Goal: Task Accomplishment & Management: Complete application form

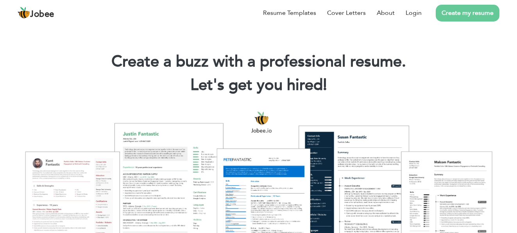
click at [422, 13] on li "Create my resume" at bounding box center [460, 13] width 78 height 20
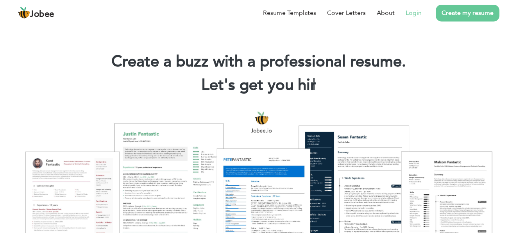
click at [409, 14] on link "Login" at bounding box center [413, 12] width 16 height 9
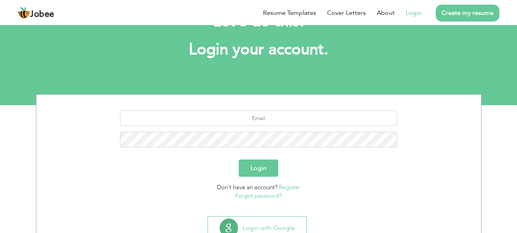
scroll to position [37, 0]
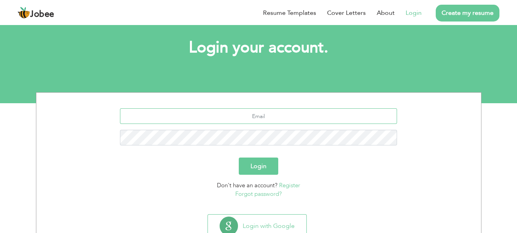
click at [279, 122] on input "text" at bounding box center [258, 116] width 277 height 16
type input "[PERSON_NAME][EMAIL_ADDRESS][PERSON_NAME][DOMAIN_NAME]"
click at [258, 162] on button "Login" at bounding box center [258, 165] width 39 height 17
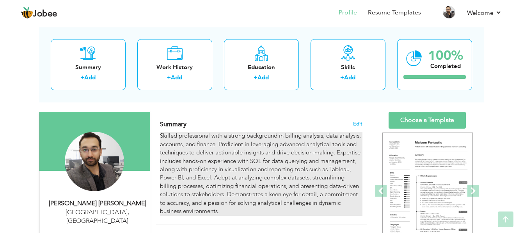
scroll to position [35, 0]
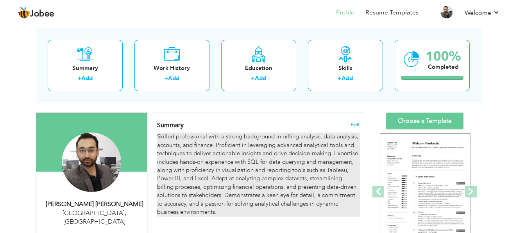
click at [346, 139] on div "Skilled professional with a strong background in billing analysis, data analysi…" at bounding box center [258, 174] width 202 height 84
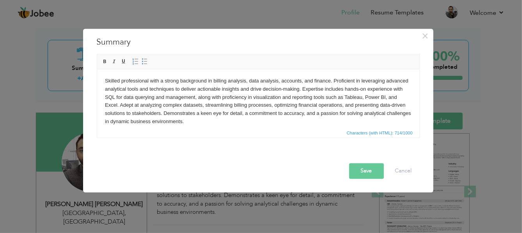
click at [315, 125] on body "Skilled professional with a strong background in billing analysis, data analysi…" at bounding box center [258, 101] width 307 height 49
click at [293, 125] on html "Skilled professional with a strong background in billing analysis, data analysi…" at bounding box center [258, 101] width 323 height 64
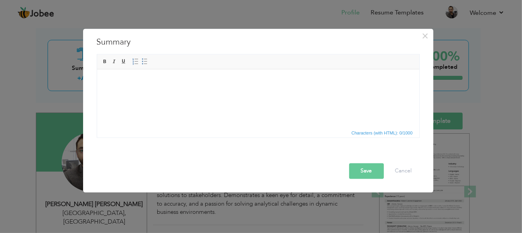
click at [159, 135] on span "Characters (with HTML): 0/1000" at bounding box center [258, 132] width 323 height 9
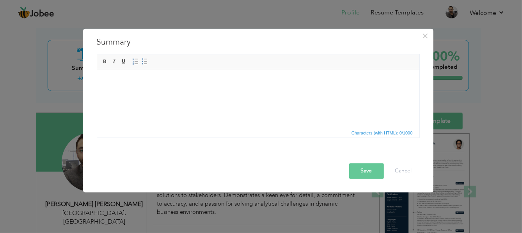
click at [182, 92] on html at bounding box center [258, 81] width 323 height 24
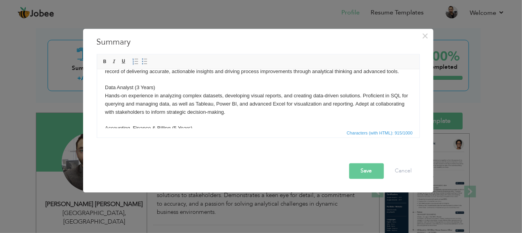
scroll to position [0, 0]
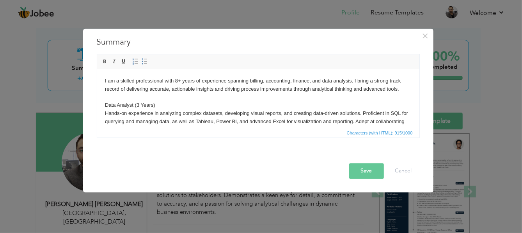
click at [207, 115] on body "I am a skilled professional with 8+ years of experience spanning billing, accou…" at bounding box center [258, 121] width 307 height 89
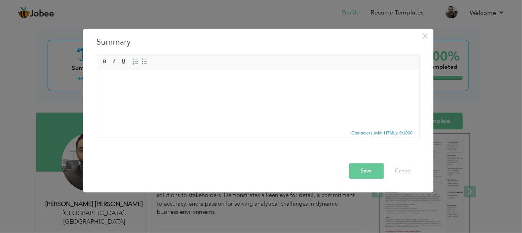
click at [173, 93] on html at bounding box center [258, 81] width 323 height 24
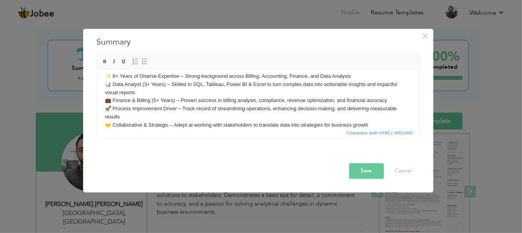
click at [114, 75] on body "✨ 8+ Years of Diverse Expertise – Strong background across Billing, Accounting,…" at bounding box center [258, 100] width 307 height 57
click at [366, 168] on button "Save" at bounding box center [366, 171] width 35 height 16
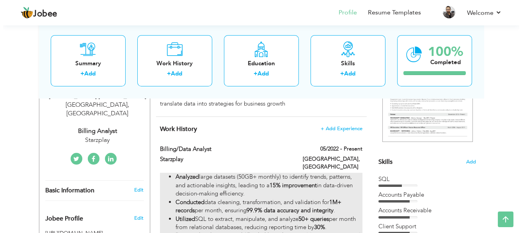
scroll to position [74, 0]
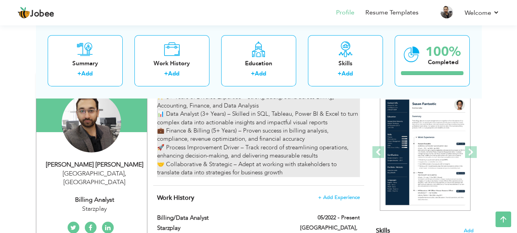
click at [222, 130] on div "✨ 8+ Years of Diverse Expertise – Strong background across Billing, Accounting,…" at bounding box center [258, 135] width 202 height 84
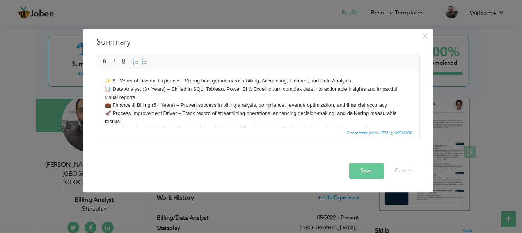
click at [110, 80] on body "✨ 8+ Years of Diverse Expertise – Strong background across Billing, Accounting,…" at bounding box center [258, 105] width 307 height 57
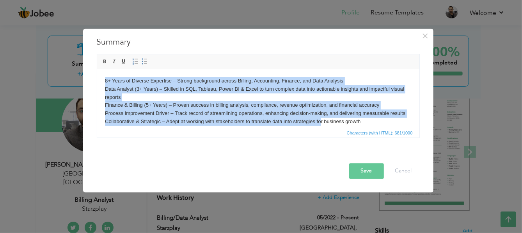
scroll to position [5, 0]
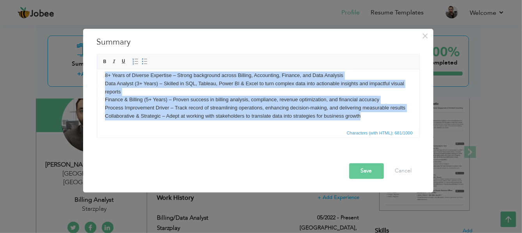
drag, startPoint x: 104, startPoint y: 80, endPoint x: 371, endPoint y: 122, distance: 270.7
click at [371, 122] on html "8+ Years of Diverse Expertise – Strong background across Billing, Accounting, F…" at bounding box center [258, 96] width 323 height 64
click at [142, 60] on span at bounding box center [145, 62] width 6 height 6
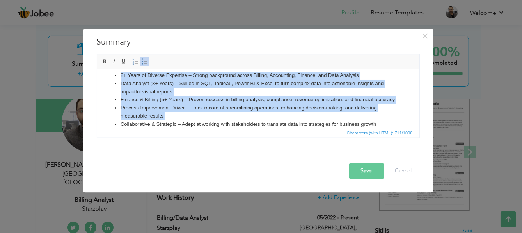
click at [187, 95] on li "Data Analyst (3+ Years) – Skilled in SQL, Tableau, Power BI & Excel to turn com…" at bounding box center [258, 88] width 276 height 16
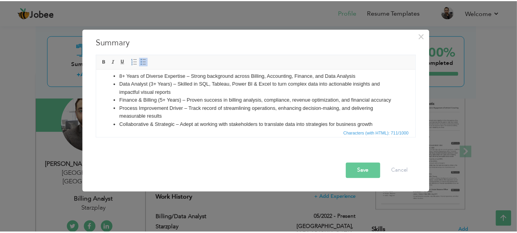
scroll to position [0, 0]
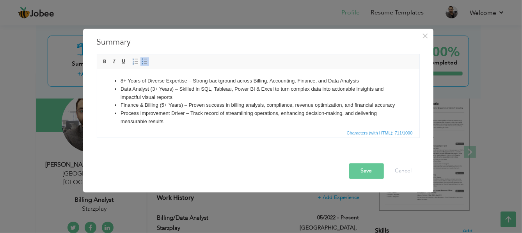
click at [362, 175] on button "Save" at bounding box center [366, 171] width 35 height 16
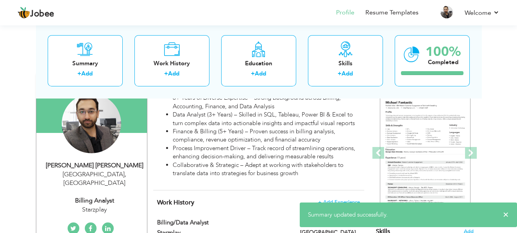
scroll to position [39, 0]
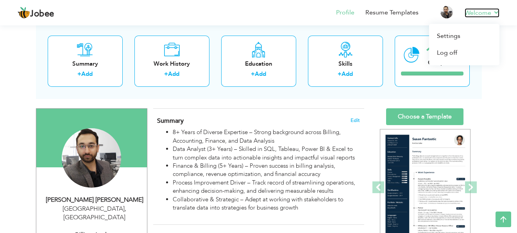
click at [480, 11] on link "Welcome" at bounding box center [481, 12] width 35 height 9
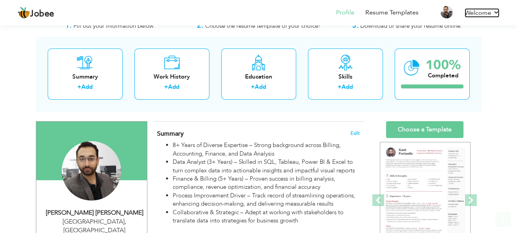
scroll to position [78, 0]
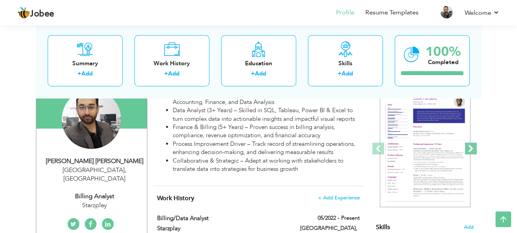
click at [472, 148] on span at bounding box center [471, 149] width 12 height 12
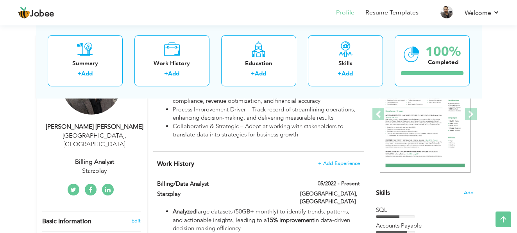
scroll to position [117, 0]
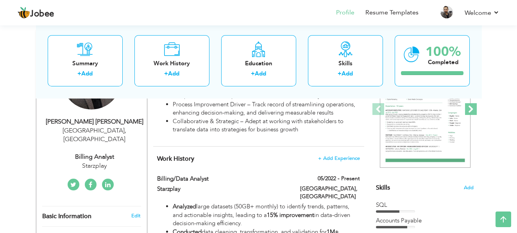
click at [474, 109] on span at bounding box center [471, 109] width 12 height 12
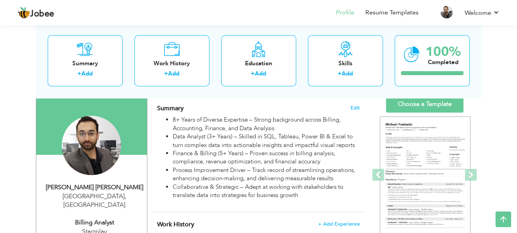
scroll to position [39, 0]
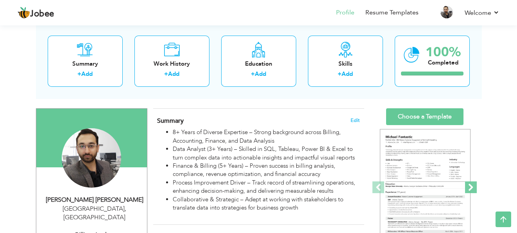
click at [472, 185] on span at bounding box center [471, 187] width 12 height 12
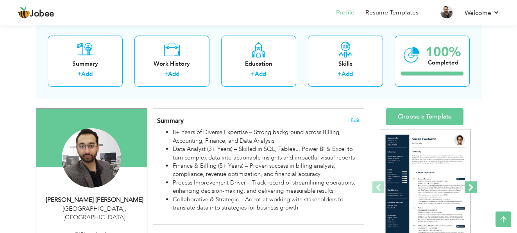
click at [472, 189] on span at bounding box center [471, 187] width 12 height 12
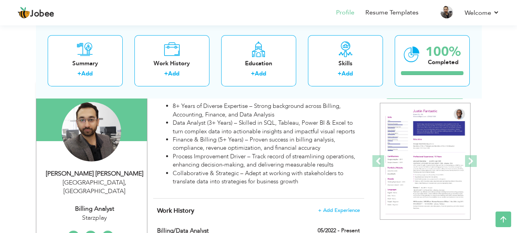
scroll to position [78, 0]
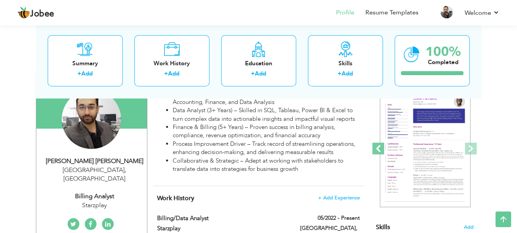
click at [376, 149] on span at bounding box center [378, 149] width 12 height 12
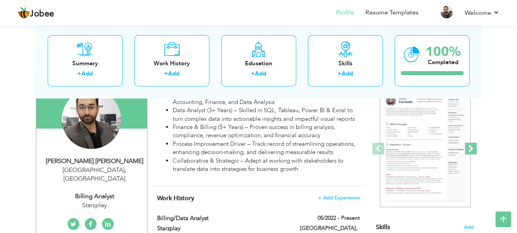
click at [472, 148] on span at bounding box center [471, 149] width 12 height 12
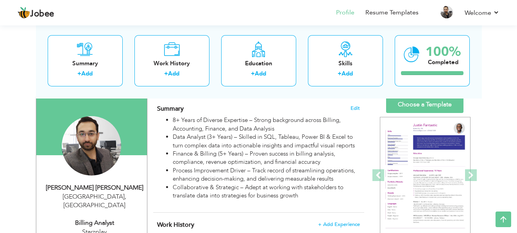
scroll to position [39, 0]
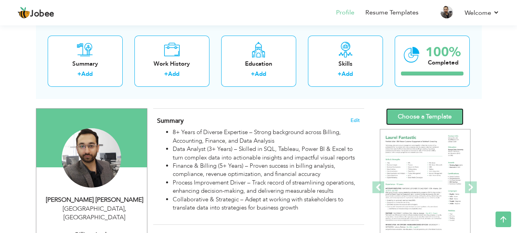
click at [428, 113] on link "Choose a Template" at bounding box center [424, 116] width 77 height 17
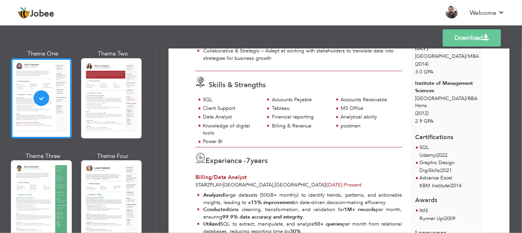
scroll to position [145, 0]
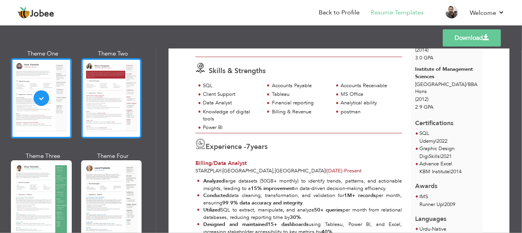
click at [120, 112] on div at bounding box center [111, 98] width 61 height 80
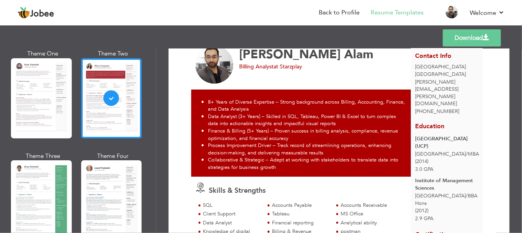
scroll to position [30, 0]
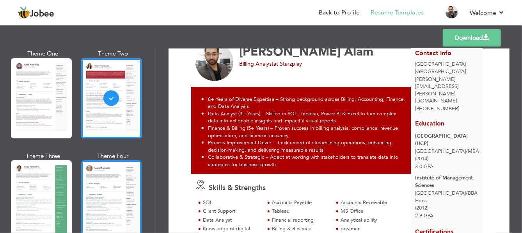
click at [114, 198] on div at bounding box center [111, 200] width 61 height 80
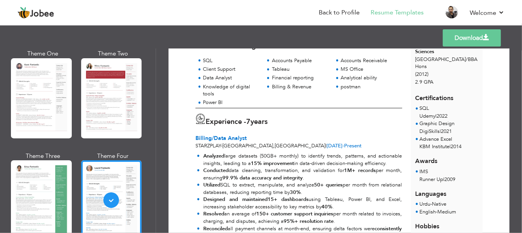
scroll to position [175, 0]
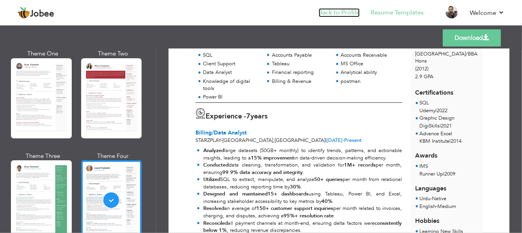
click at [346, 12] on link "Back to Profile" at bounding box center [339, 12] width 41 height 9
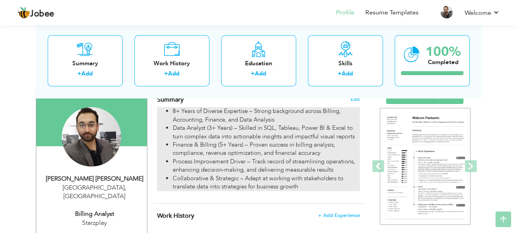
scroll to position [62, 0]
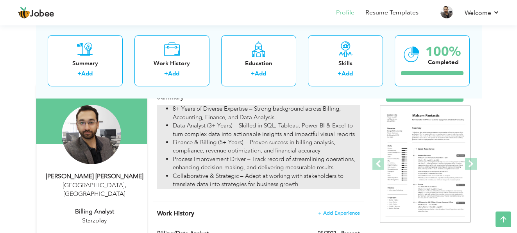
click at [177, 106] on li "8+ Years of Diverse Expertise – Strong background across Billing, Accounting, F…" at bounding box center [266, 113] width 187 height 17
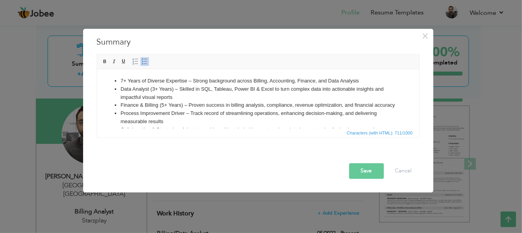
click at [358, 169] on button "Save" at bounding box center [366, 171] width 35 height 16
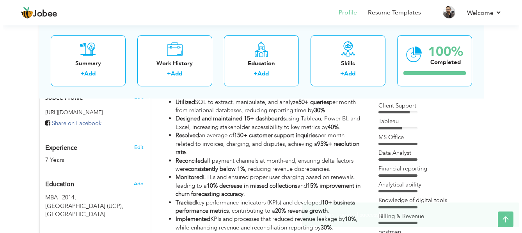
scroll to position [264, 0]
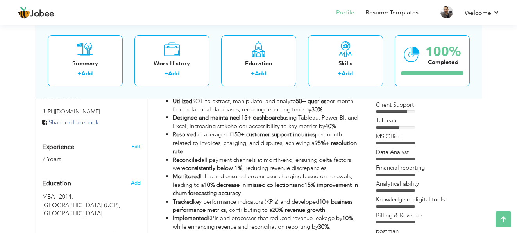
click at [141, 137] on div "Edit" at bounding box center [137, 144] width 18 height 19
type input "[PERSON_NAME]"
type input "Alam"
type input "[PHONE_NUMBER]"
select select "number:166"
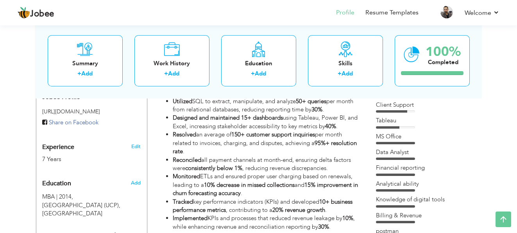
type input "[GEOGRAPHIC_DATA]"
select select "number:9"
type input "Starzplay"
type input "Billing Analyst"
type input "https://www.linkedin.com/in/muhammad-afroze-alam-a4941723/"
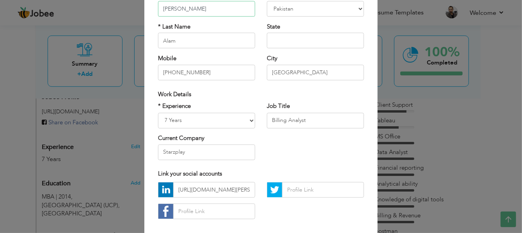
scroll to position [79, 0]
click at [234, 111] on div "* Experience Entry Level Less than 1 Year 1 Year 2 Years 3 Years 4 Years 5 Year…" at bounding box center [206, 115] width 97 height 26
click at [231, 121] on select "Entry Level Less than 1 Year 1 Year 2 Years 3 Years 4 Years 5 Years 6 Years 7 Y…" at bounding box center [206, 120] width 97 height 16
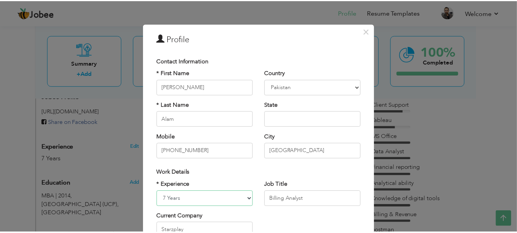
scroll to position [0, 0]
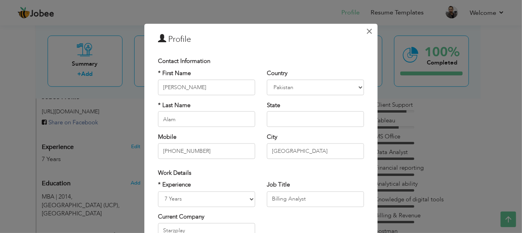
click at [367, 32] on span "×" at bounding box center [370, 31] width 7 height 14
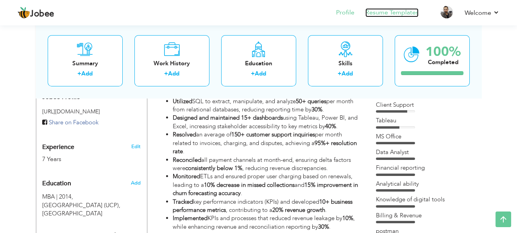
click at [397, 13] on link "Resume Templates" at bounding box center [391, 12] width 53 height 9
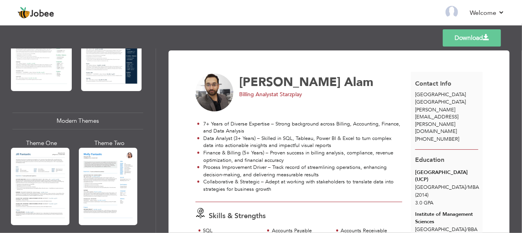
scroll to position [358, 0]
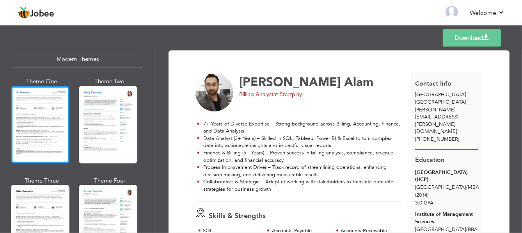
click at [55, 134] on div at bounding box center [40, 124] width 59 height 77
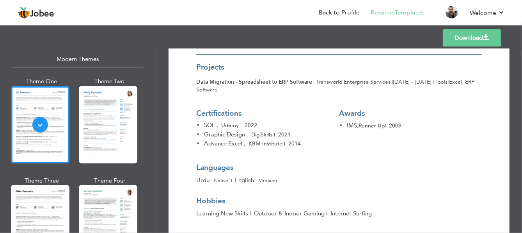
scroll to position [941, 0]
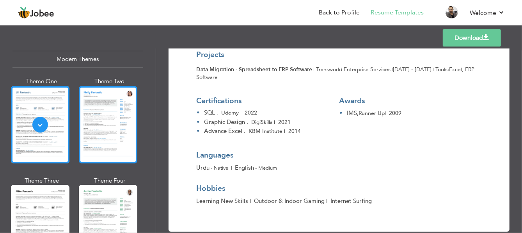
click at [121, 139] on div at bounding box center [108, 124] width 59 height 77
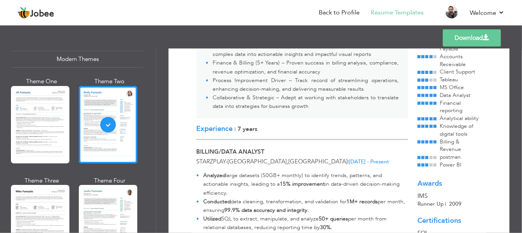
scroll to position [117, 0]
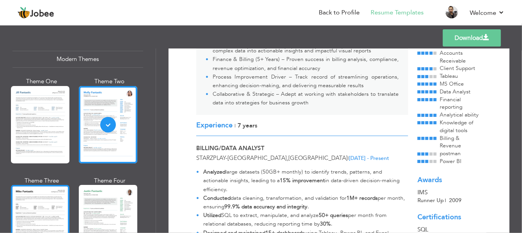
click at [48, 189] on div at bounding box center [40, 223] width 59 height 77
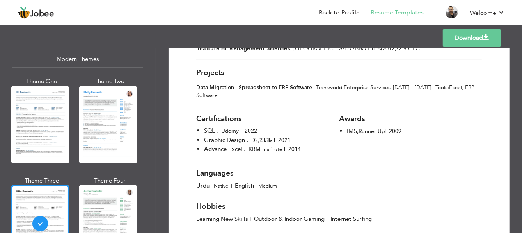
scroll to position [941, 0]
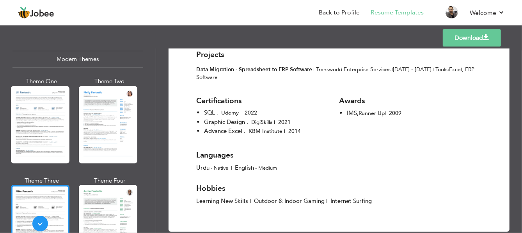
click at [455, 38] on link "Download" at bounding box center [472, 37] width 58 height 17
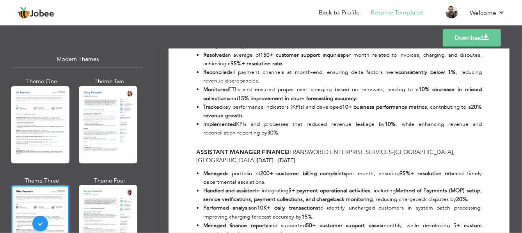
scroll to position [238, 0]
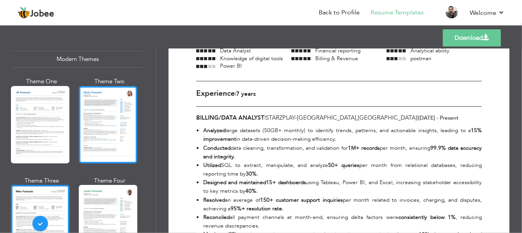
click at [125, 145] on div at bounding box center [108, 124] width 59 height 77
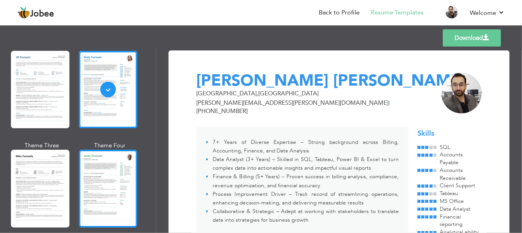
scroll to position [437, 0]
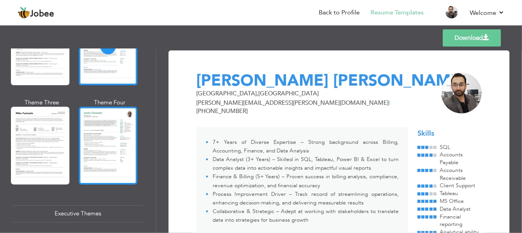
click at [119, 148] on div at bounding box center [108, 145] width 59 height 77
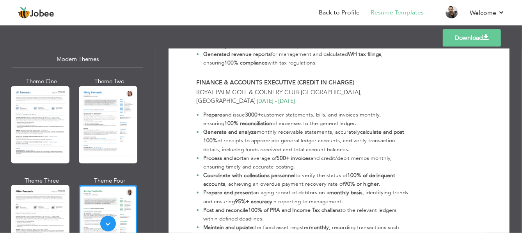
scroll to position [547, 0]
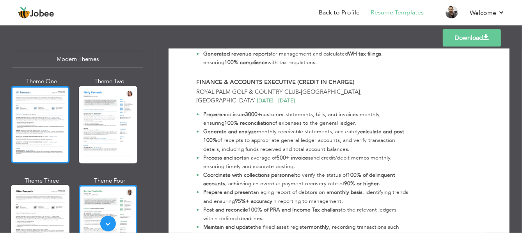
click at [58, 124] on div at bounding box center [40, 124] width 59 height 77
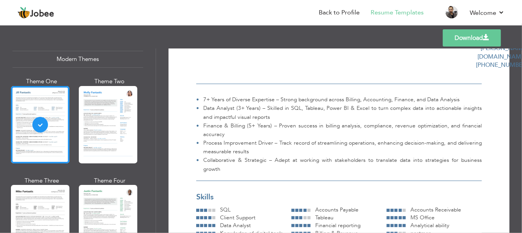
scroll to position [156, 0]
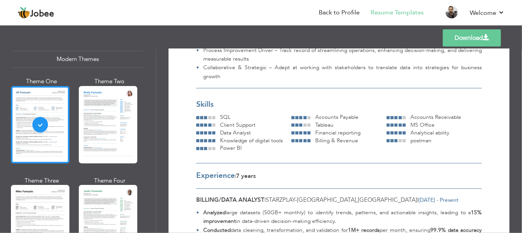
click at [456, 39] on link "Download" at bounding box center [472, 37] width 58 height 17
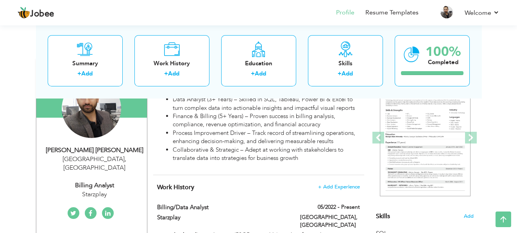
scroll to position [39, 0]
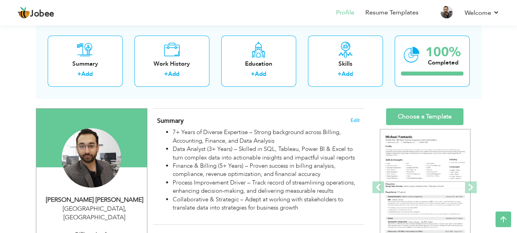
click at [176, 118] on span "Summary" at bounding box center [170, 120] width 27 height 9
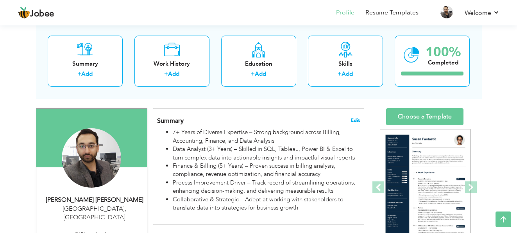
click at [351, 119] on span "Edit" at bounding box center [354, 120] width 9 height 5
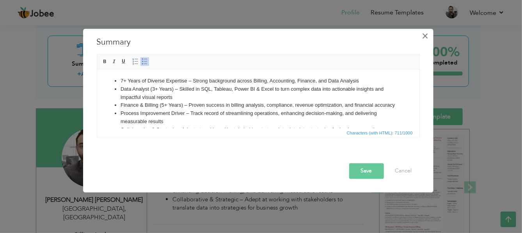
click at [426, 36] on span "×" at bounding box center [425, 36] width 7 height 14
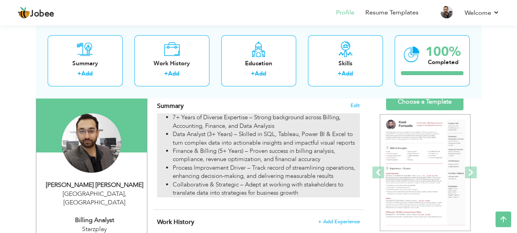
scroll to position [78, 0]
